Goal: Book appointment/travel/reservation

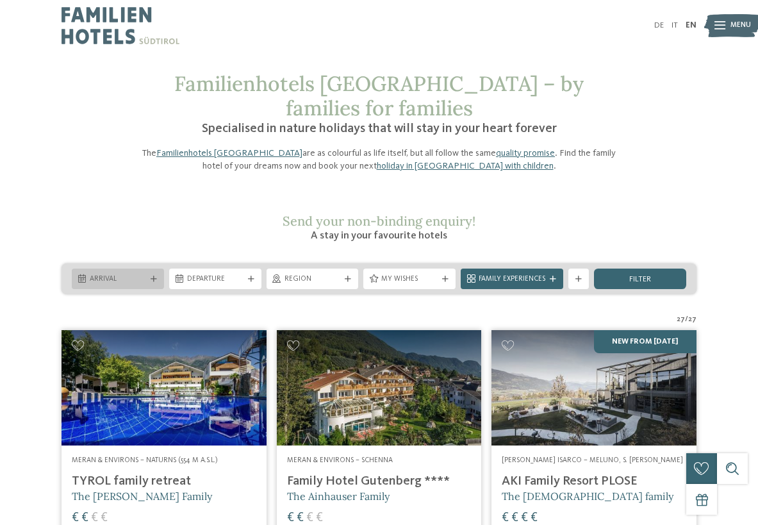
click at [137, 268] on div "Arrival" at bounding box center [118, 278] width 92 height 20
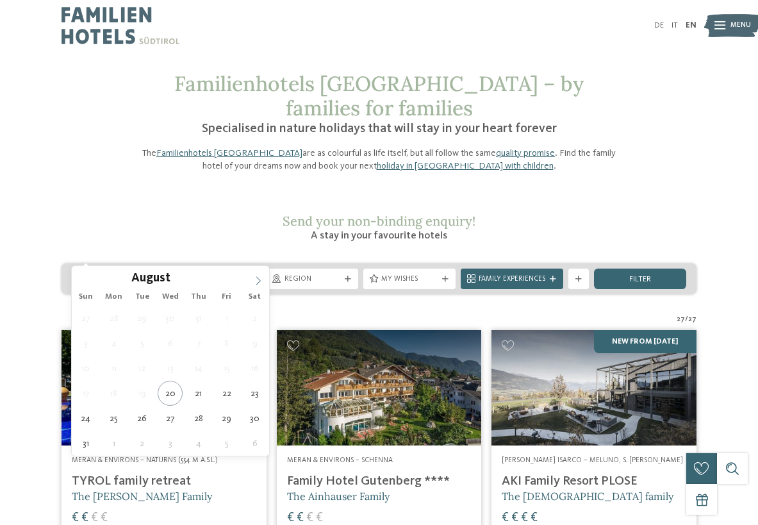
click at [263, 274] on span at bounding box center [258, 277] width 22 height 22
type div "[DATE]"
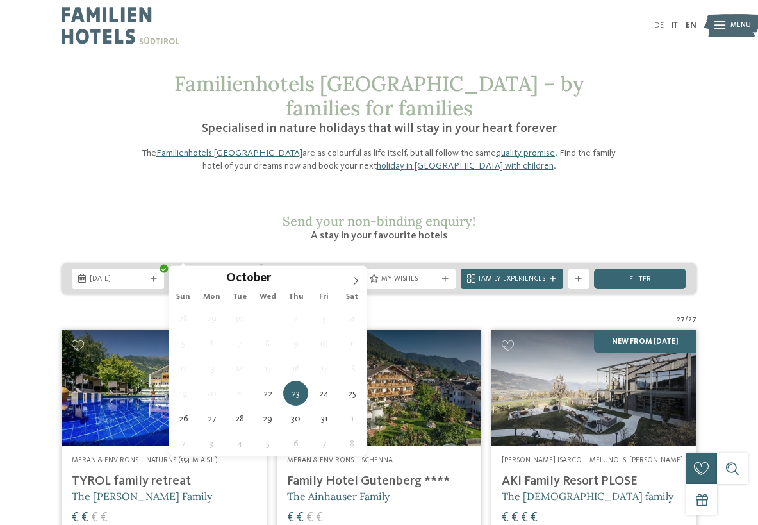
click at [256, 276] on div at bounding box center [251, 279] width 10 height 6
type div "[DATE]"
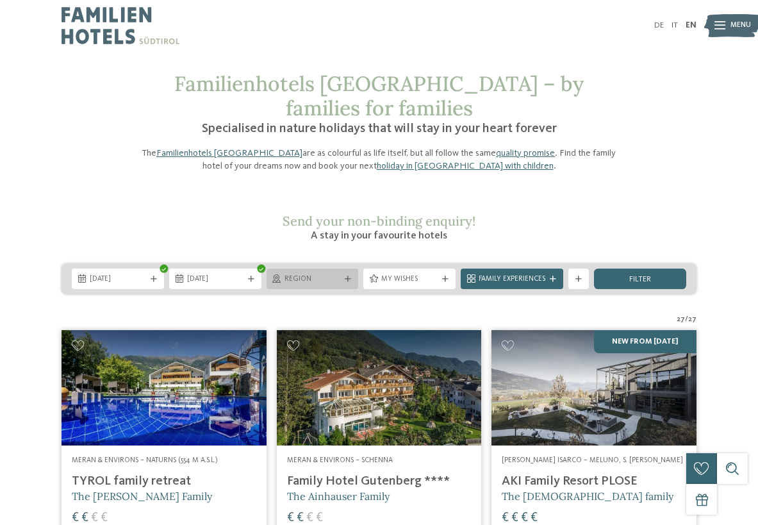
click at [318, 274] on span "Region" at bounding box center [312, 279] width 56 height 10
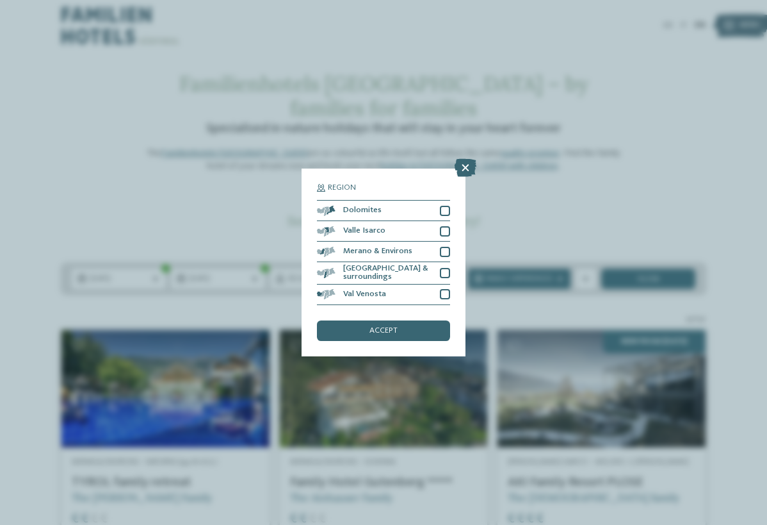
click at [222, 172] on div "Region Dolomites" at bounding box center [383, 262] width 767 height 525
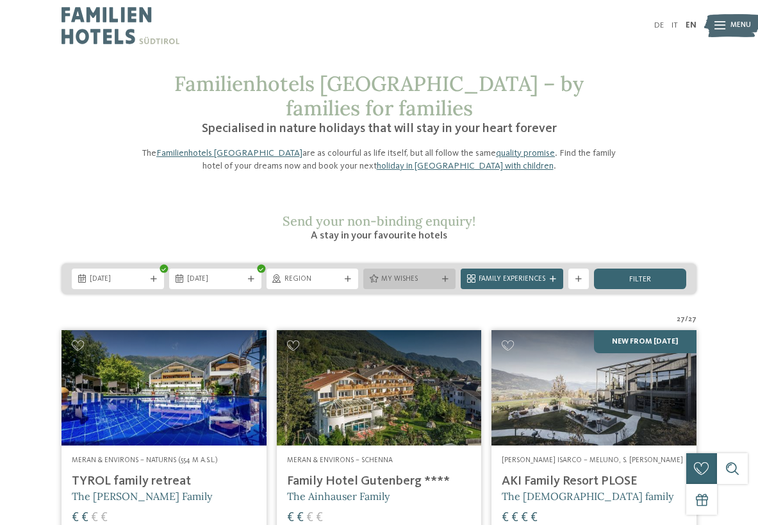
click at [425, 274] on span "My wishes" at bounding box center [409, 279] width 56 height 10
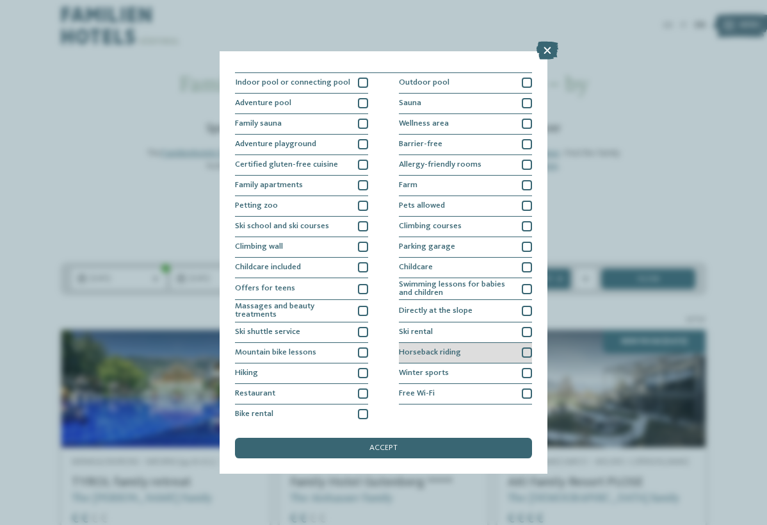
scroll to position [13, 0]
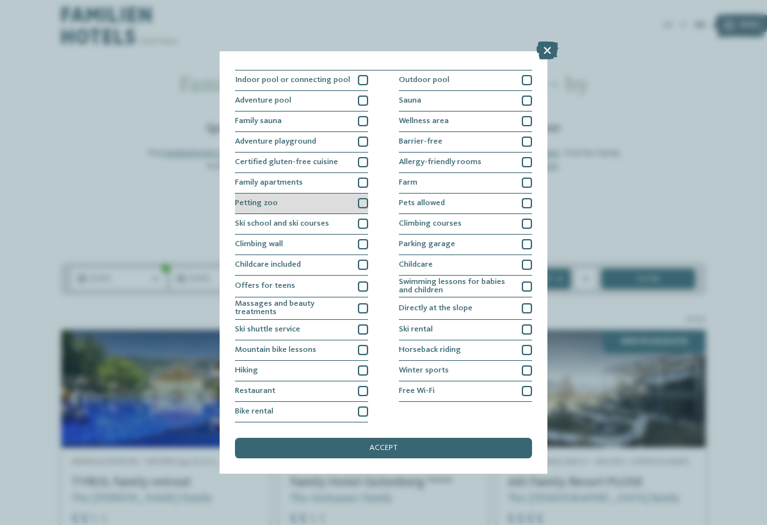
click at [273, 208] on div "Petting zoo" at bounding box center [301, 203] width 133 height 20
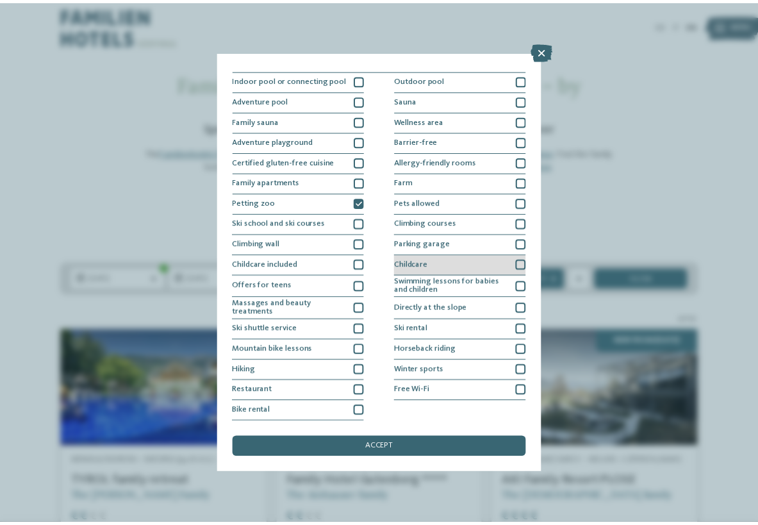
scroll to position [0, 0]
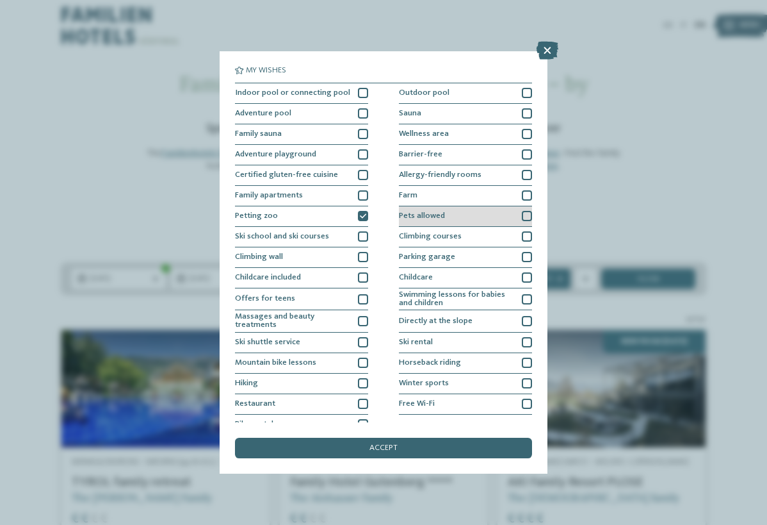
click at [462, 215] on div "Pets allowed" at bounding box center [465, 216] width 133 height 20
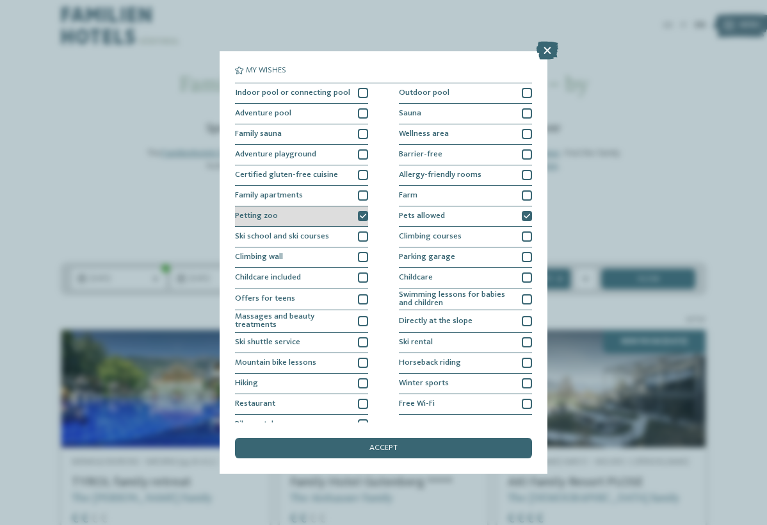
click at [354, 220] on div "Petting zoo" at bounding box center [301, 216] width 133 height 20
click at [441, 448] on div "accept" at bounding box center [383, 447] width 297 height 20
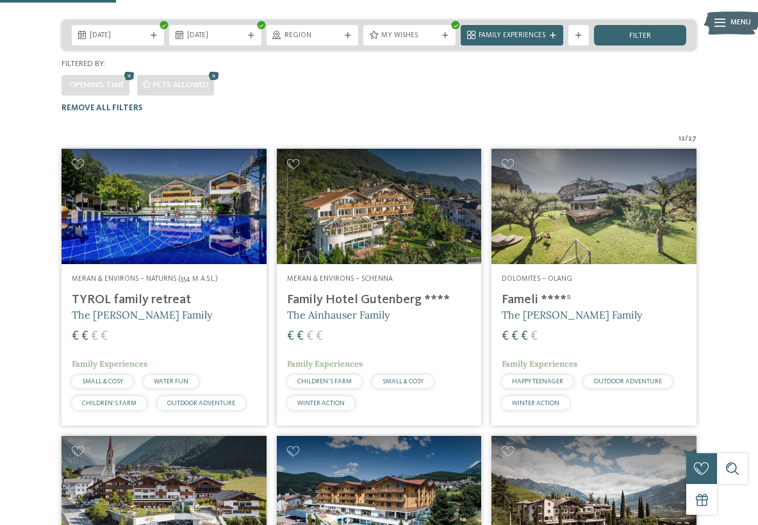
scroll to position [36, 0]
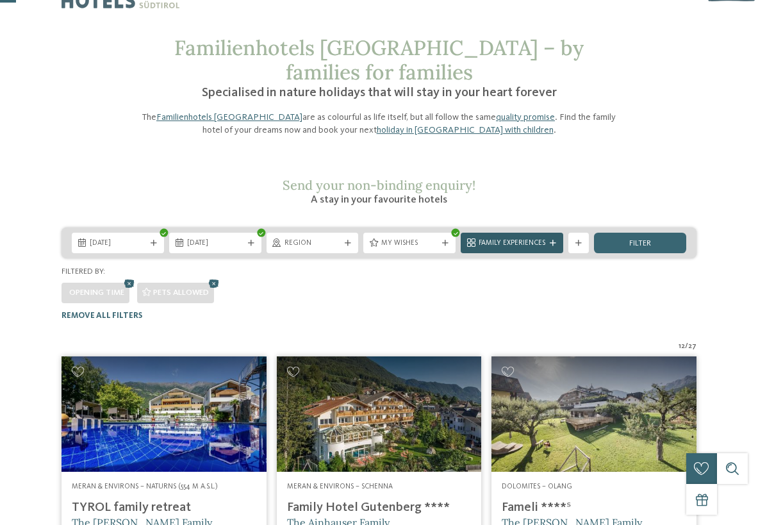
drag, startPoint x: 537, startPoint y: 211, endPoint x: 536, endPoint y: 223, distance: 12.2
click at [537, 233] on div "Family Experiences" at bounding box center [512, 243] width 102 height 20
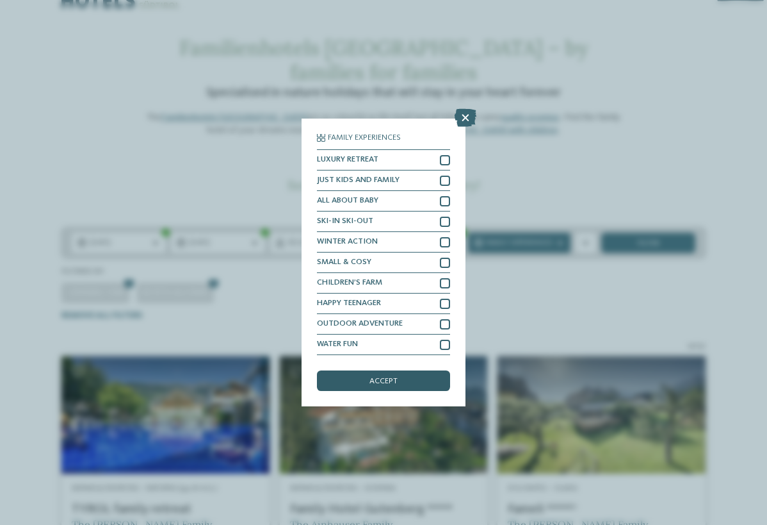
click at [386, 379] on span "accept" at bounding box center [384, 381] width 28 height 8
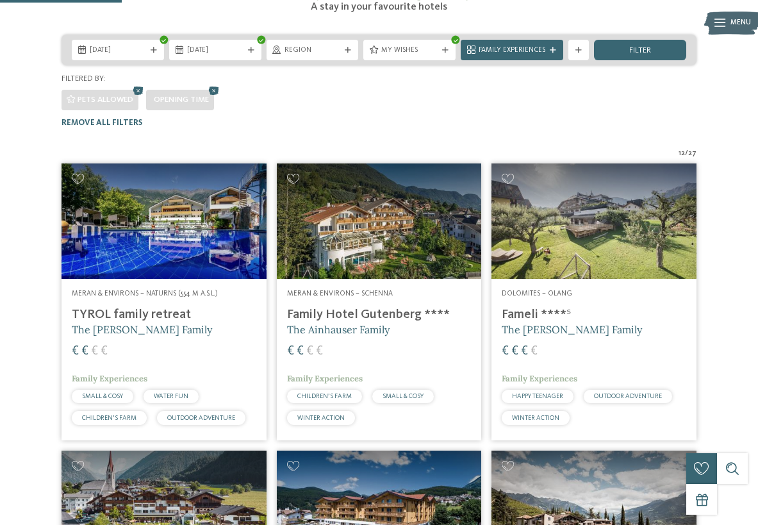
scroll to position [228, 0]
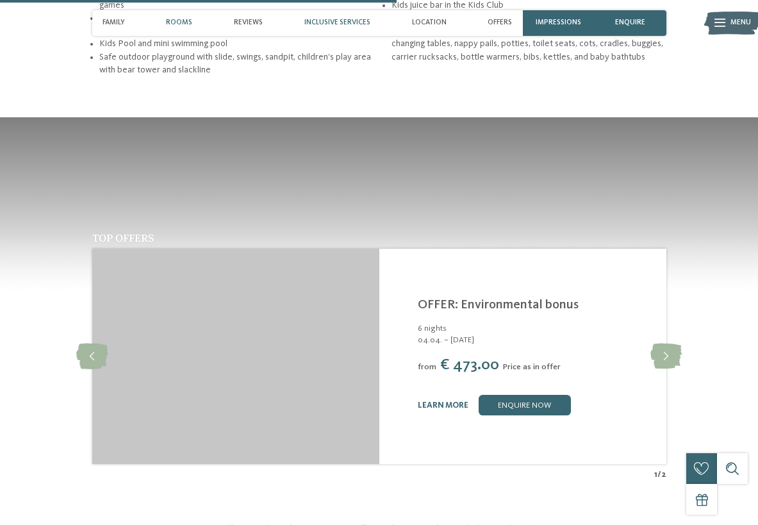
scroll to position [1473, 0]
